Goal: Communication & Community: Answer question/provide support

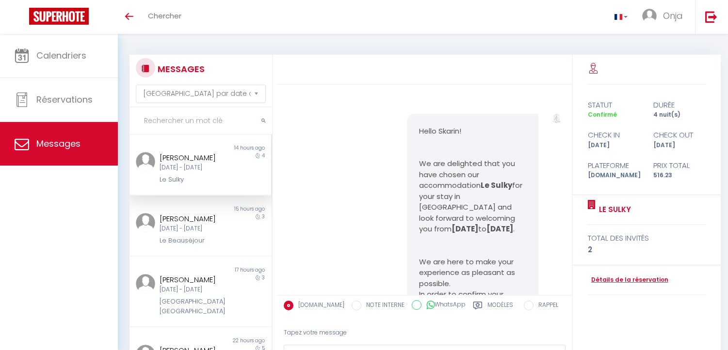
select select "message"
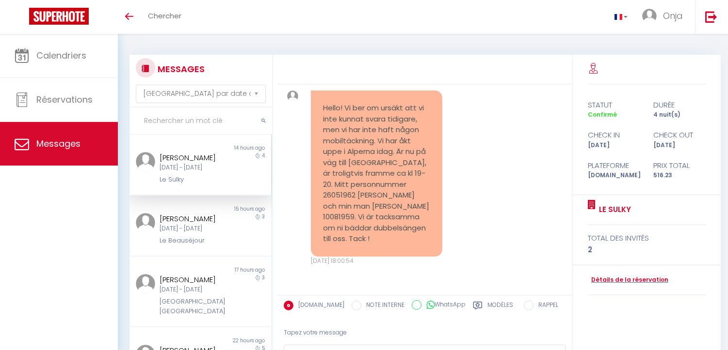
scroll to position [6079, 0]
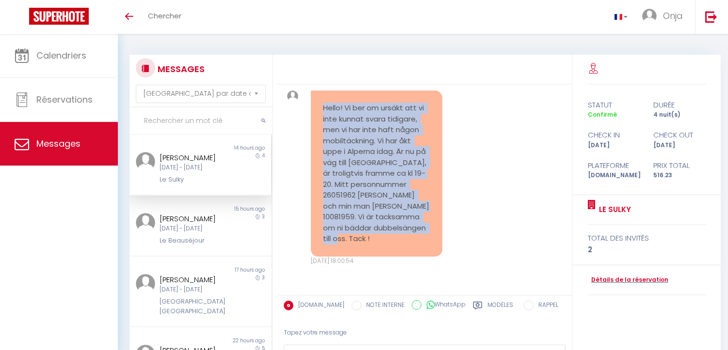
drag, startPoint x: 369, startPoint y: 243, endPoint x: 313, endPoint y: 107, distance: 146.9
click at [313, 107] on div "Hello! Vi ber om ursäkt att vi inte kunnat svara tidigare, men vi har inte haft…" at bounding box center [376, 174] width 131 height 166
copy pre "Hello! Vi ber om ursäkt att vi inte kunnat svara tidigare, men vi har inte haft…"
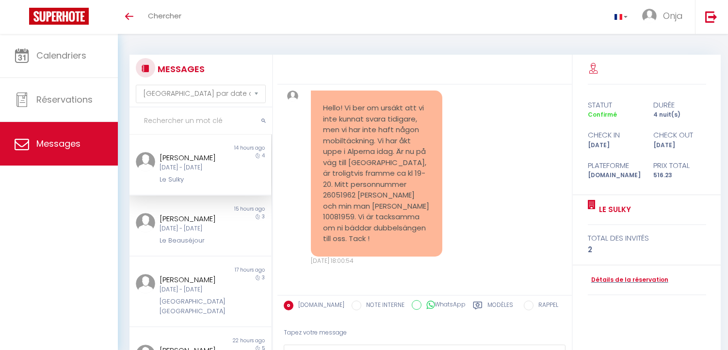
click at [301, 328] on div "Tapez votre message" at bounding box center [425, 333] width 282 height 24
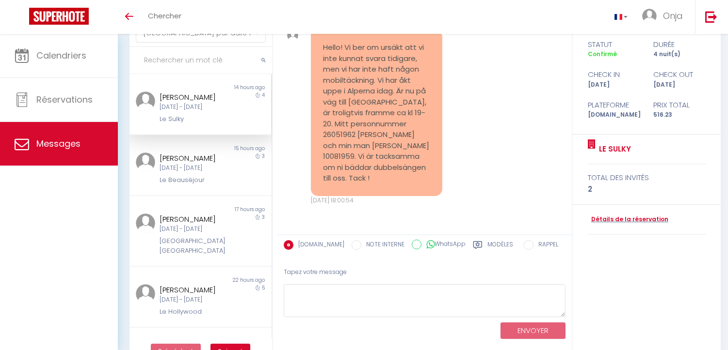
scroll to position [85, 0]
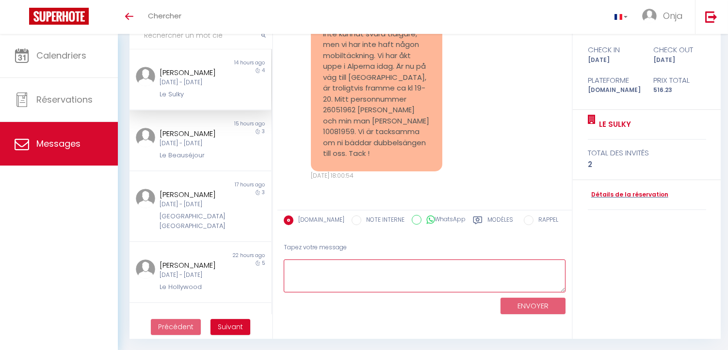
click at [316, 267] on textarea at bounding box center [425, 276] width 282 height 33
paste textarea "Bonjour [PERSON_NAME], Nous espérons que votre trajet depuis les Alpes s’est bi…"
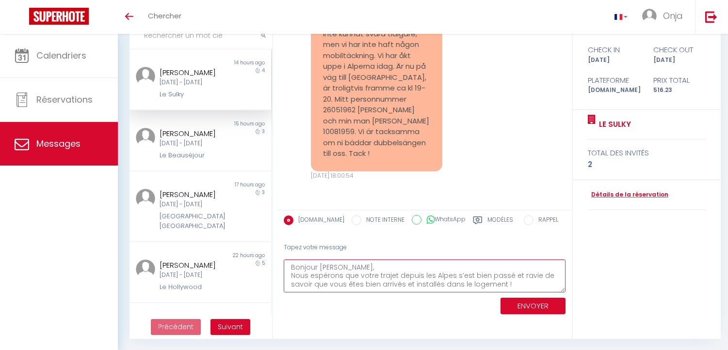
scroll to position [22, 0]
type textarea "Bonjour [PERSON_NAME], Nous espérons que votre trajet depuis les Alpes s’est bi…"
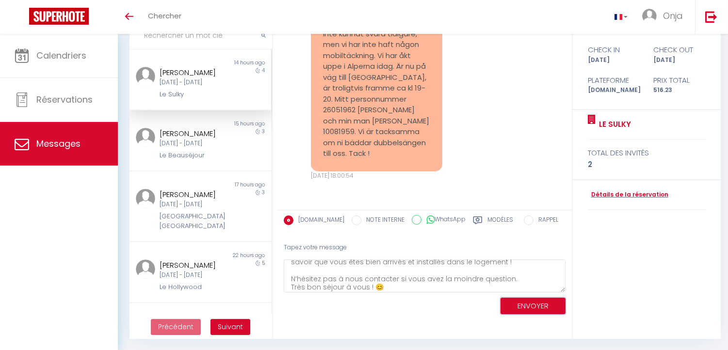
click at [522, 304] on button "ENVOYER" at bounding box center [532, 306] width 65 height 17
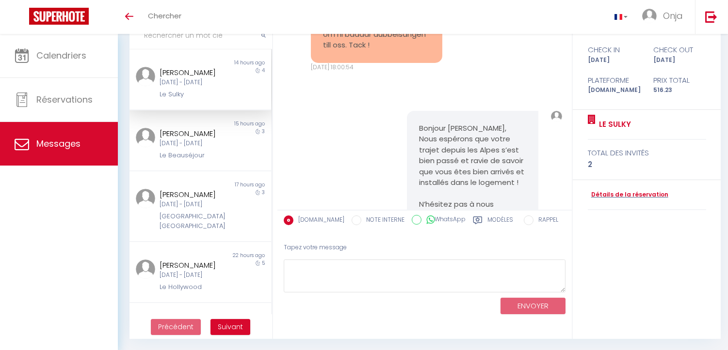
scroll to position [6282, 0]
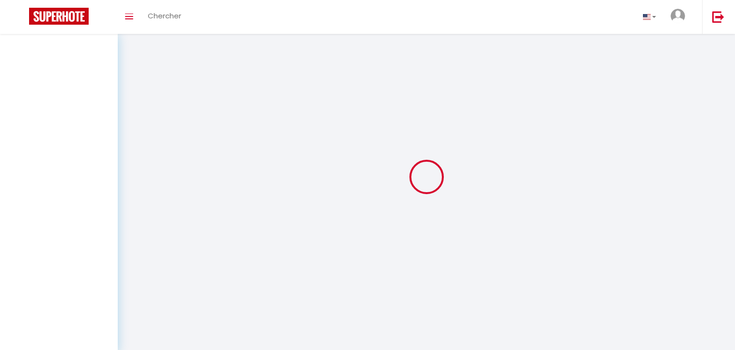
select select "message"
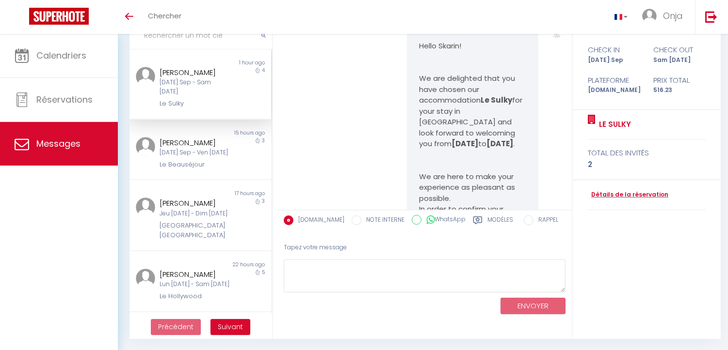
scroll to position [6282, 0]
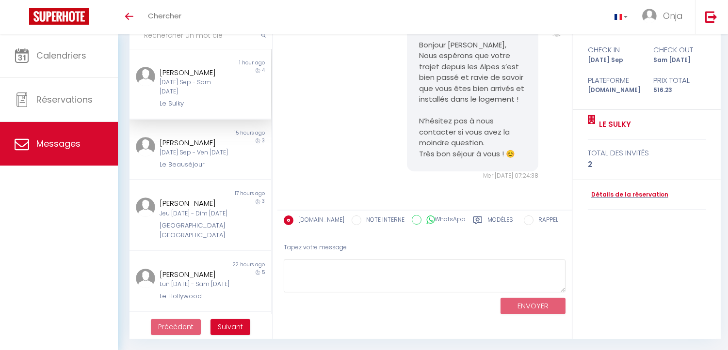
click at [205, 141] on div "[PERSON_NAME]" at bounding box center [194, 143] width 70 height 12
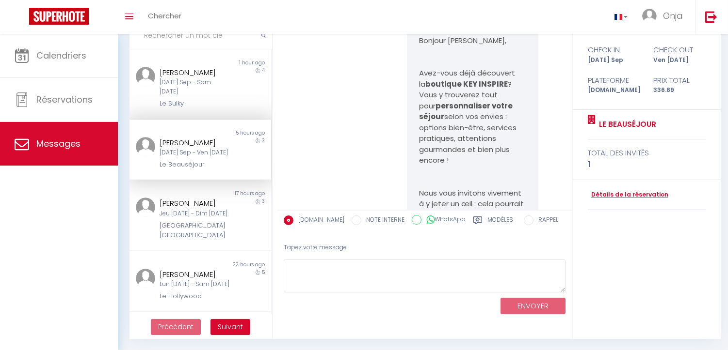
scroll to position [3626, 0]
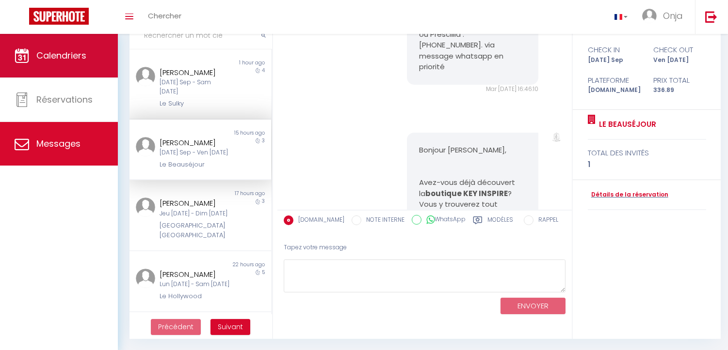
click at [94, 49] on link "Calendriers" at bounding box center [59, 56] width 118 height 44
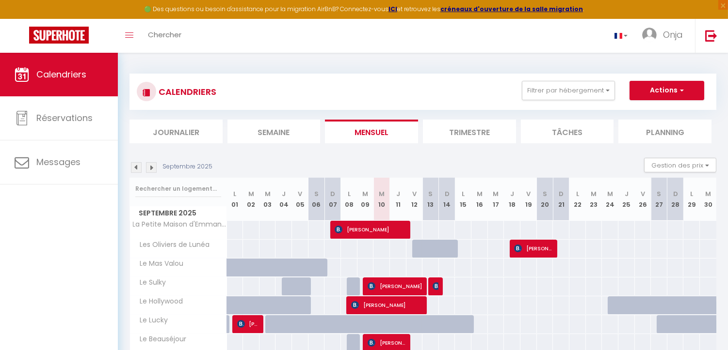
scroll to position [161, 0]
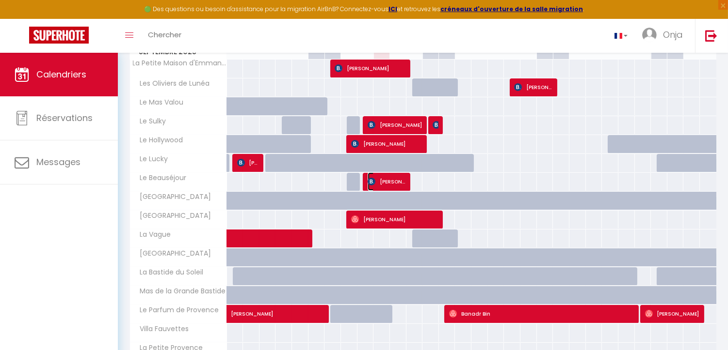
click at [380, 182] on span "[PERSON_NAME]" at bounding box center [386, 182] width 38 height 18
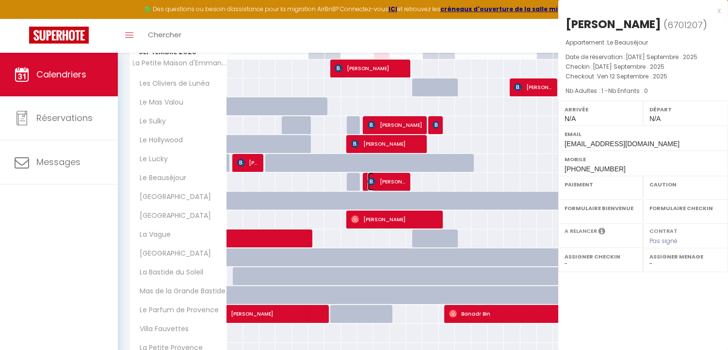
select select "OK"
select select "0"
select select "1"
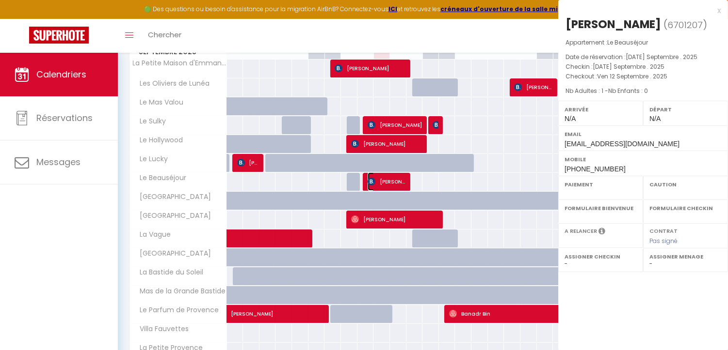
select select
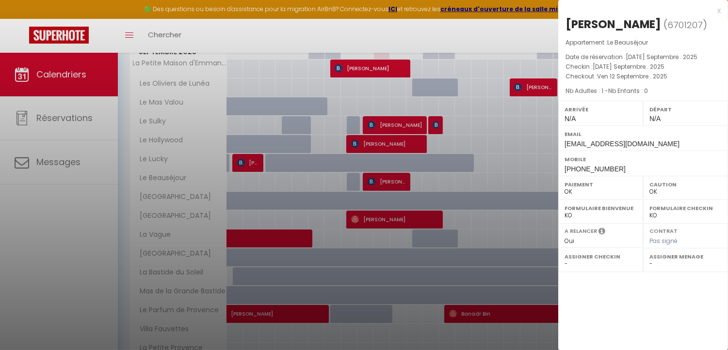
click at [718, 12] on div "x" at bounding box center [639, 11] width 162 height 12
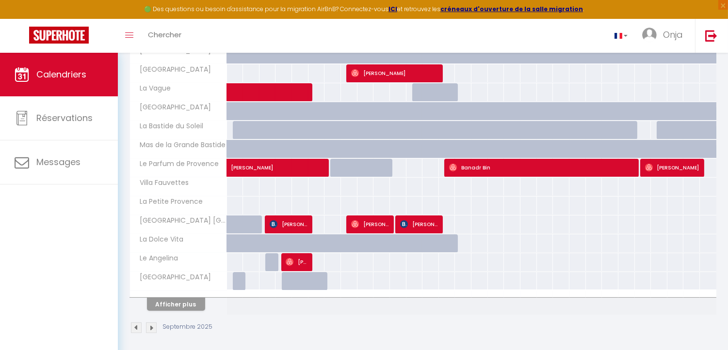
scroll to position [313, 0]
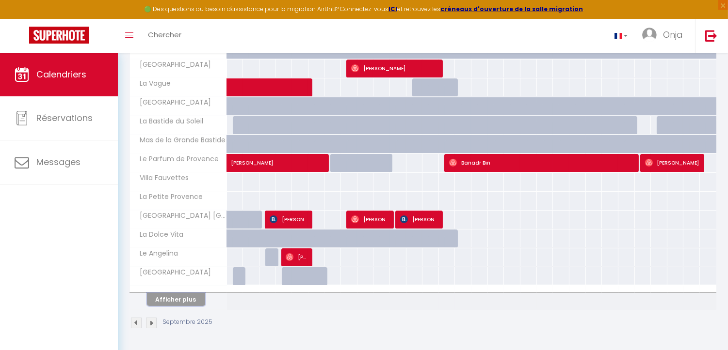
click at [175, 303] on button "Afficher plus" at bounding box center [176, 299] width 58 height 13
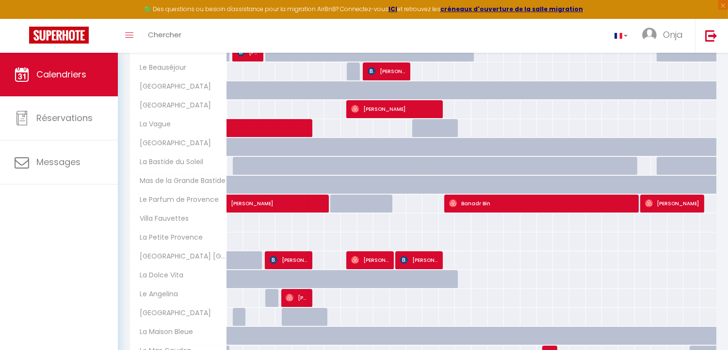
scroll to position [273, 0]
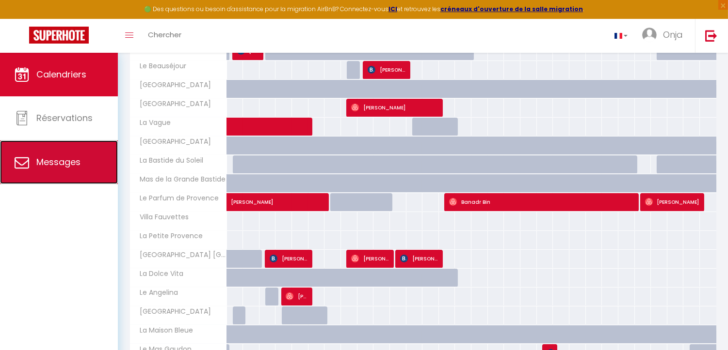
click at [56, 171] on link "Messages" at bounding box center [59, 163] width 118 height 44
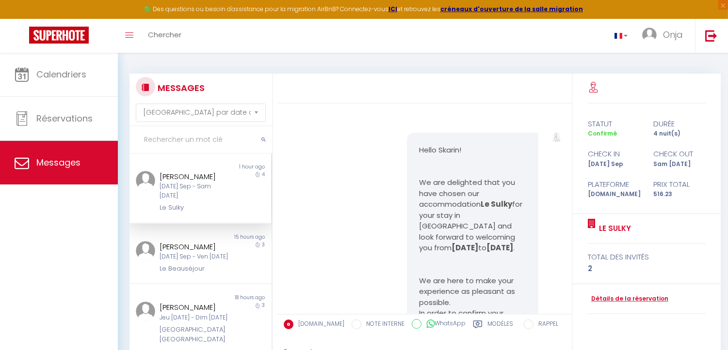
scroll to position [6282, 0]
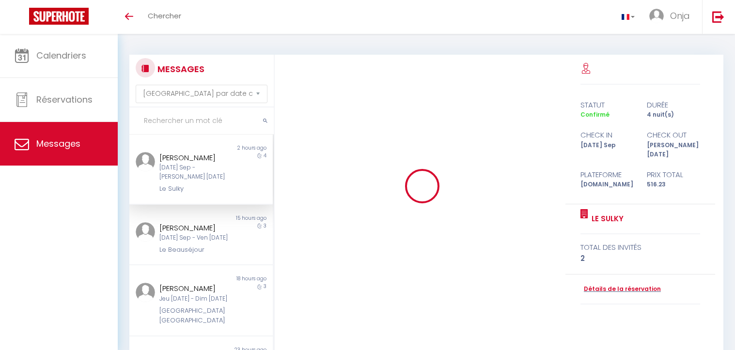
select select "message"
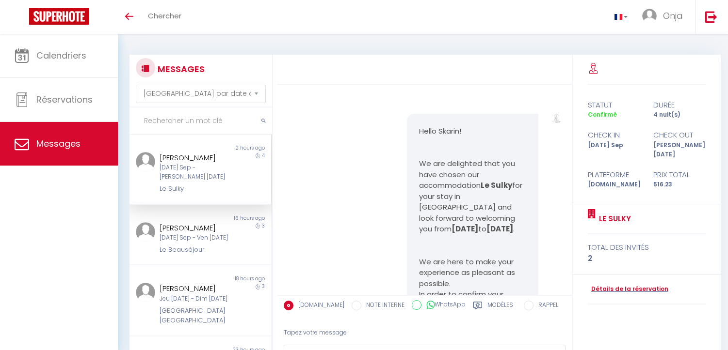
select select "message"
